Goal: Information Seeking & Learning: Learn about a topic

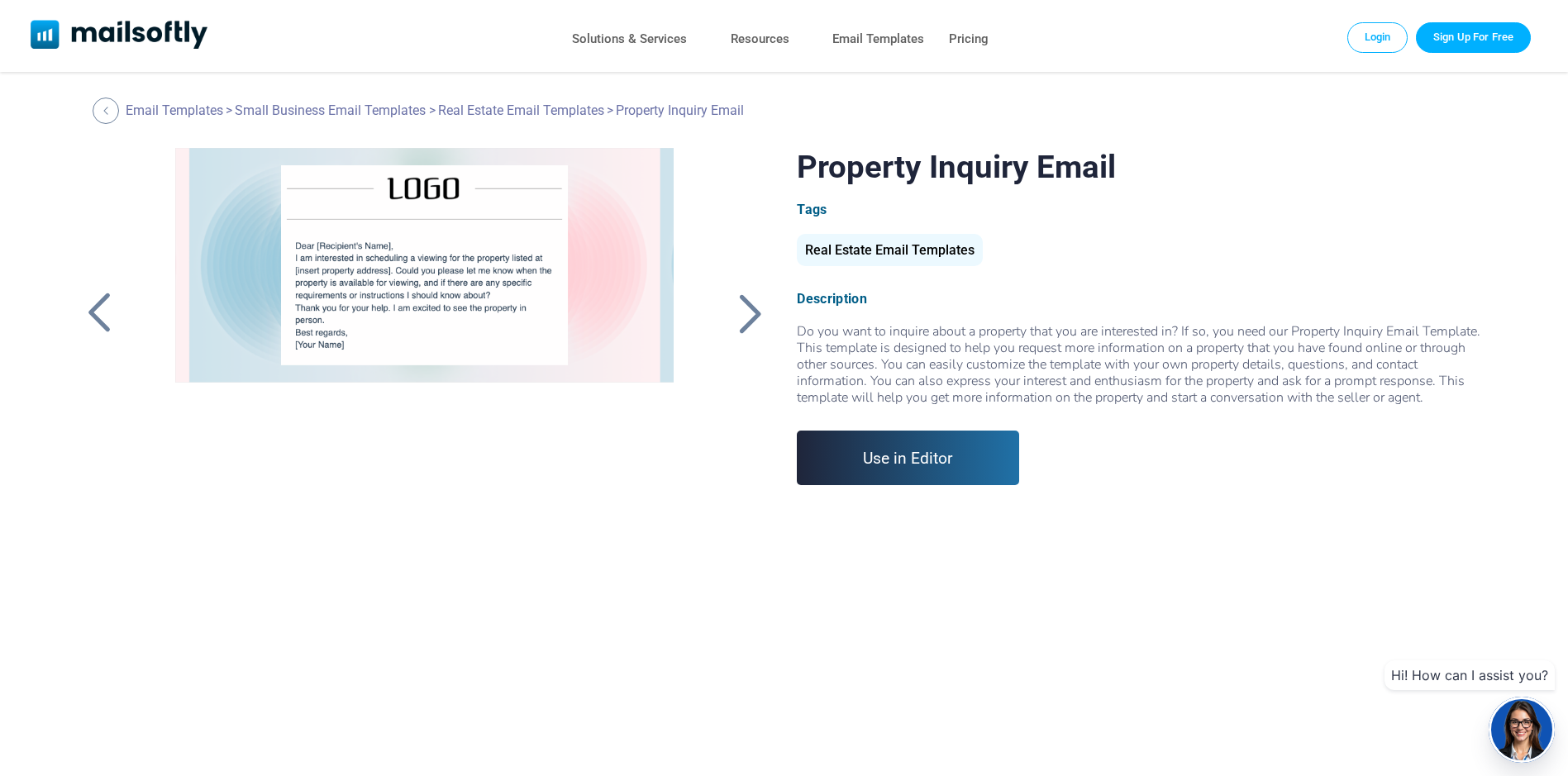
click at [742, 312] on div at bounding box center [749, 313] width 41 height 43
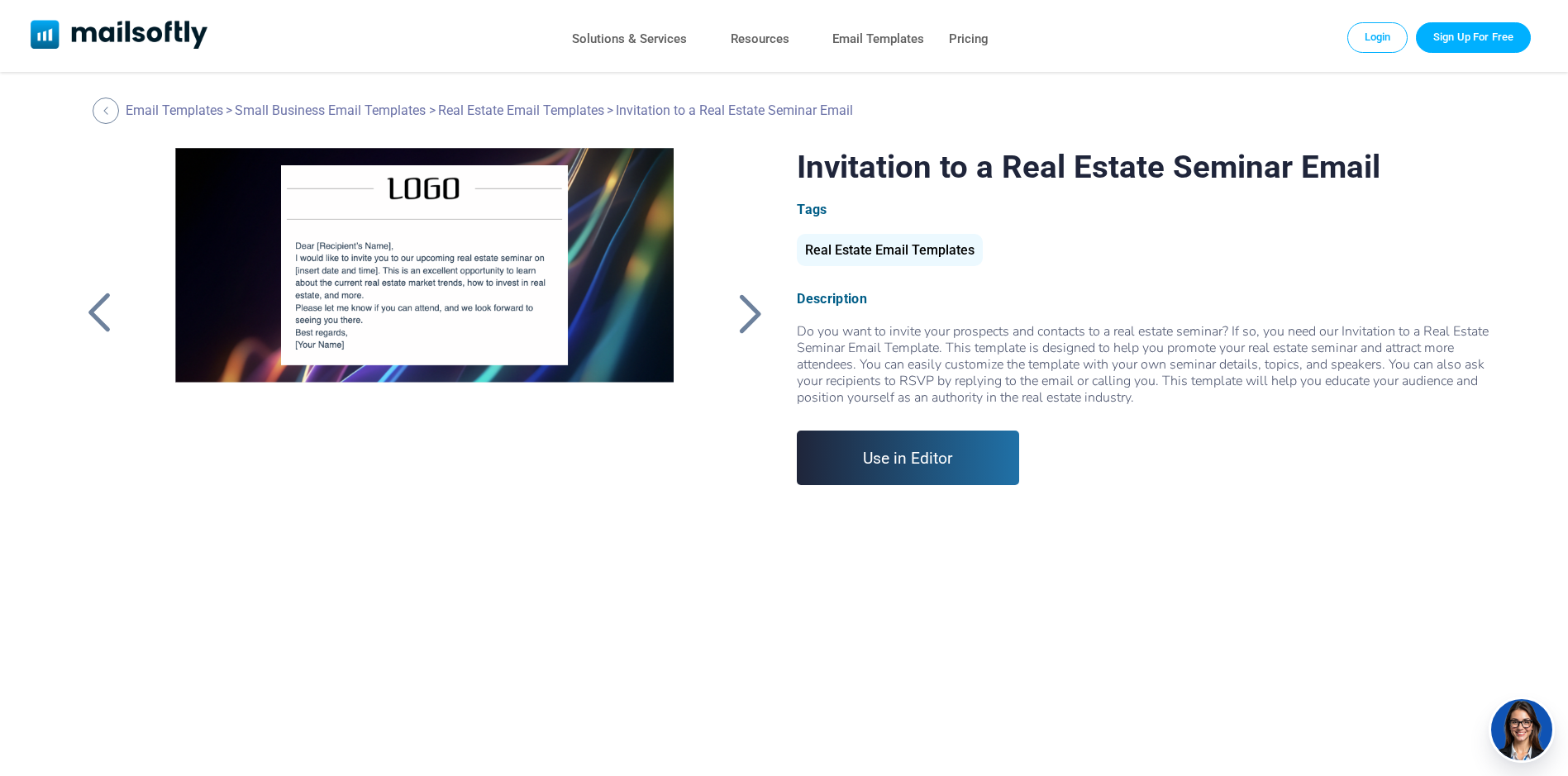
click at [742, 312] on div at bounding box center [749, 313] width 41 height 43
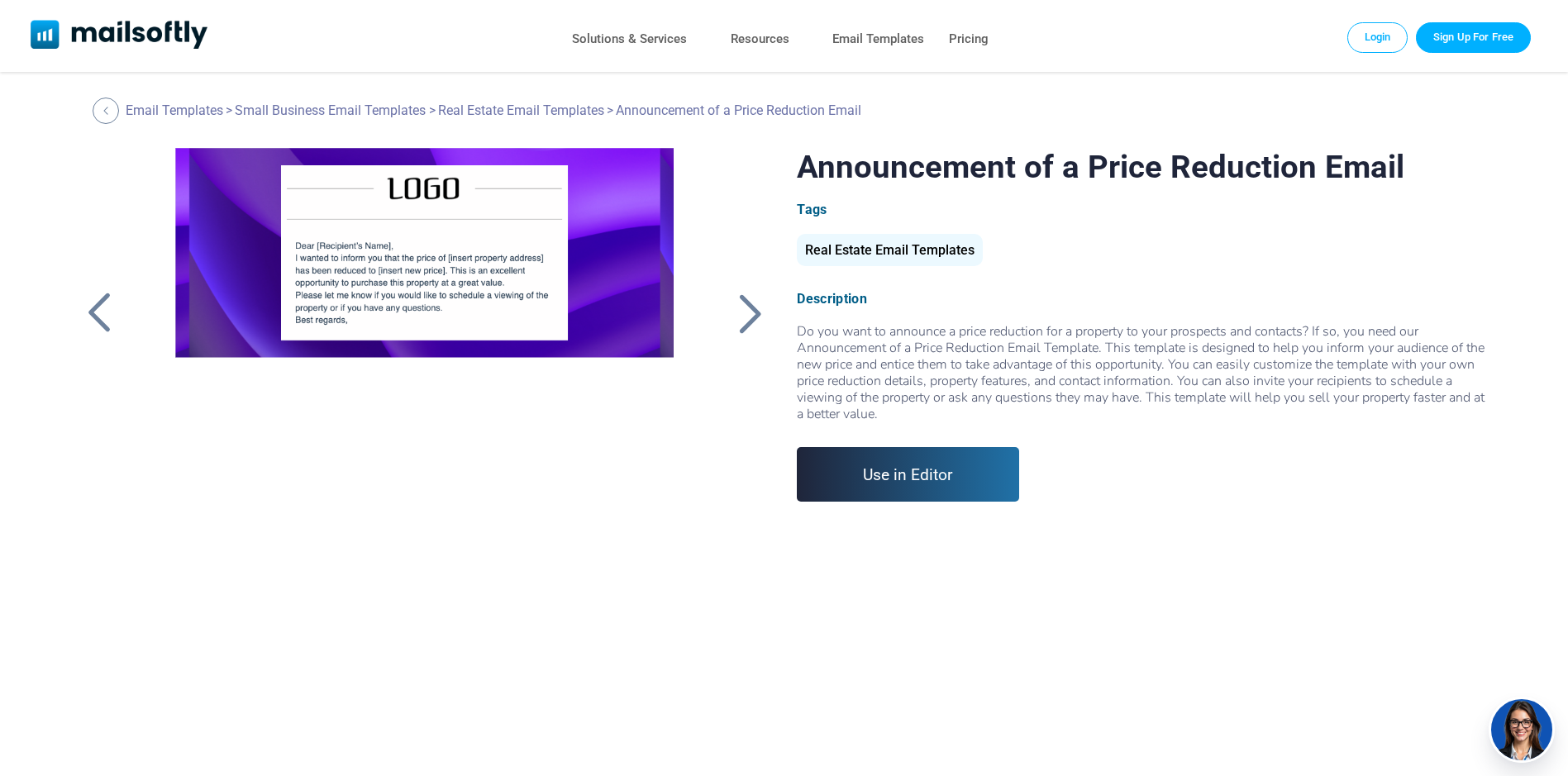
click at [742, 312] on div at bounding box center [749, 313] width 41 height 43
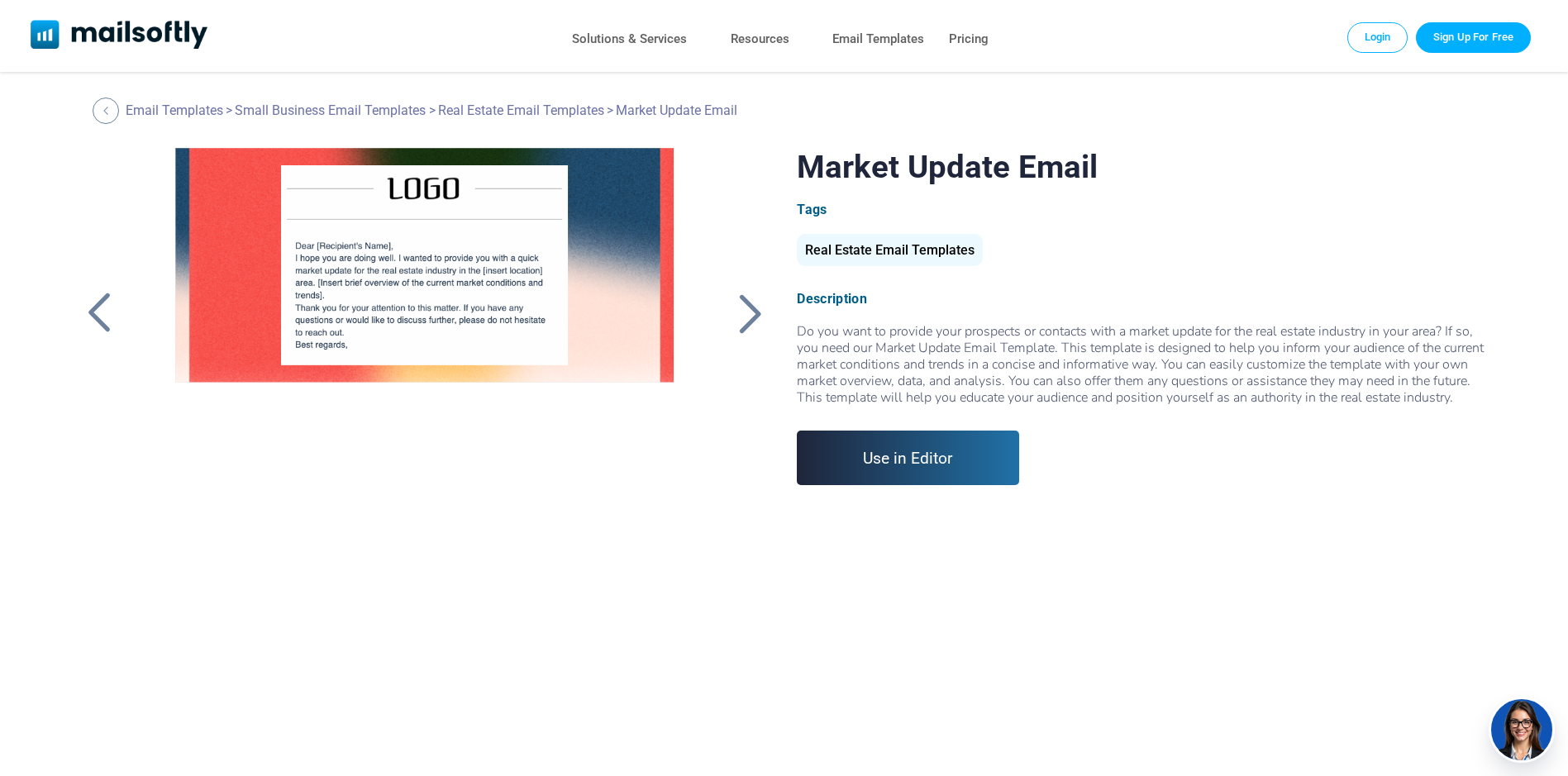
click at [751, 323] on div at bounding box center [749, 313] width 41 height 43
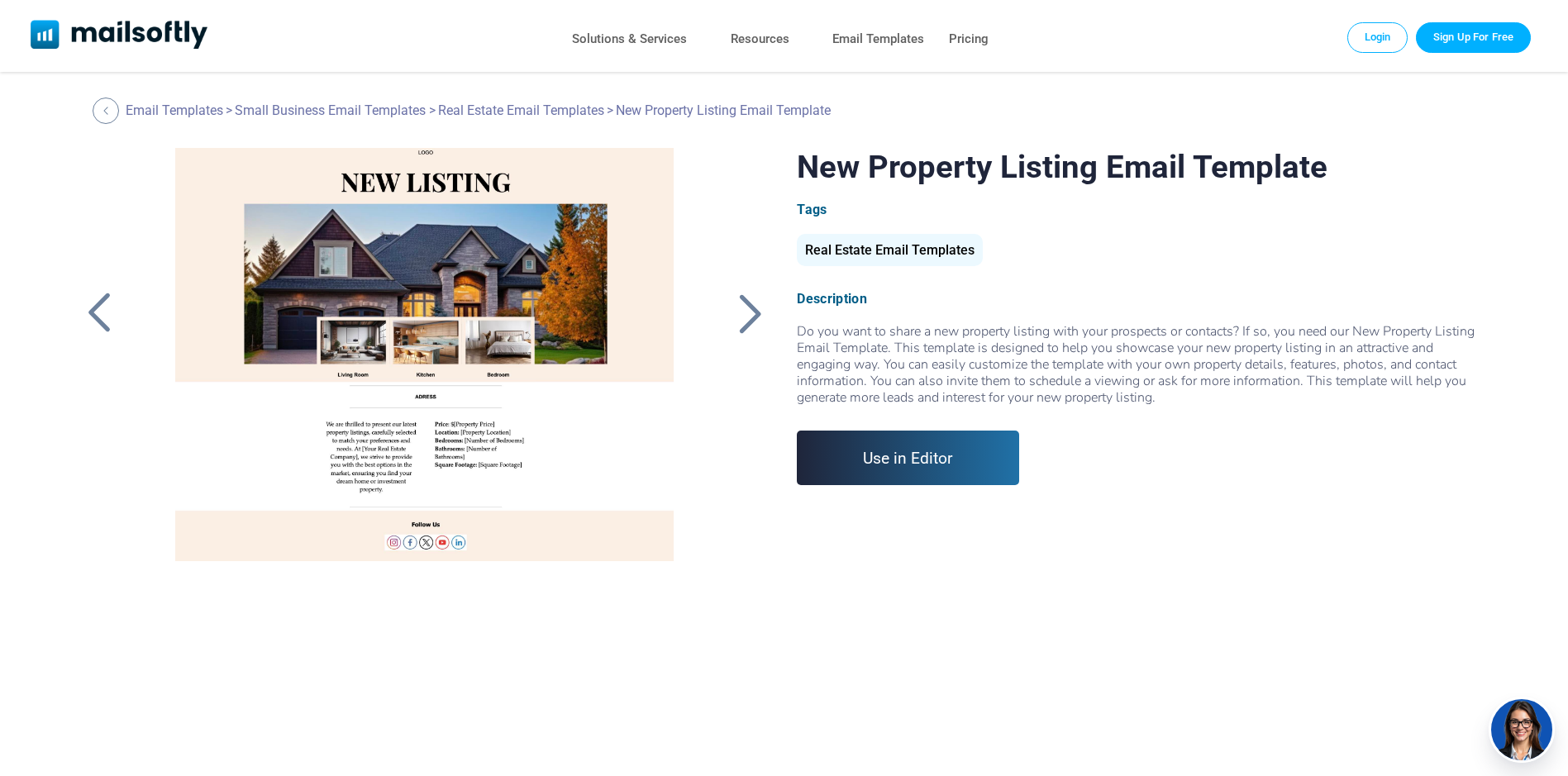
click at [751, 323] on div at bounding box center [749, 313] width 41 height 43
